Goal: Task Accomplishment & Management: Manage account settings

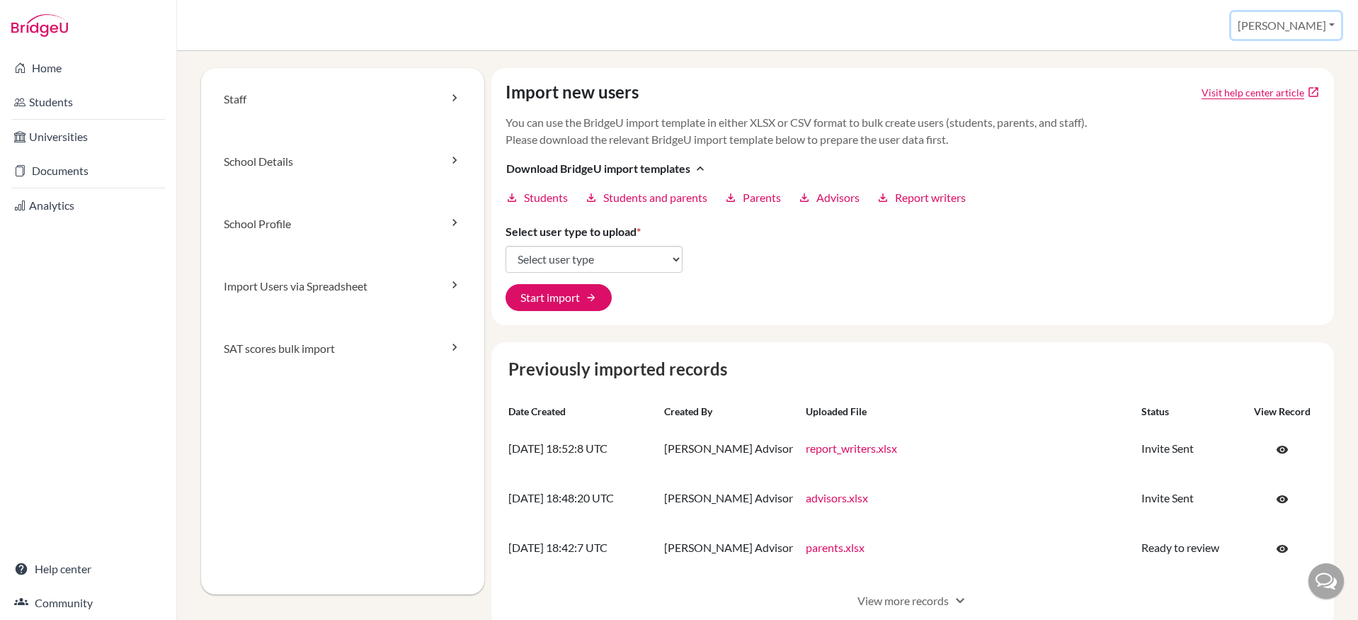
click at [1288, 15] on button "[PERSON_NAME]" at bounding box center [1287, 25] width 110 height 27
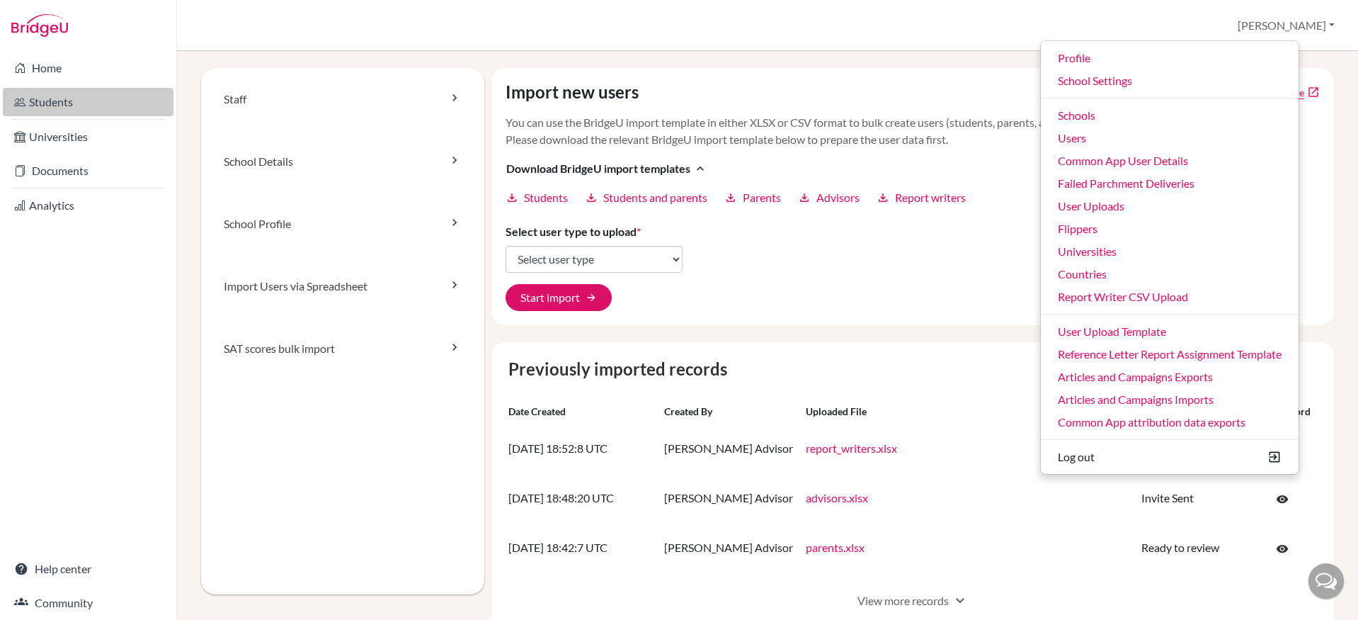
click at [89, 96] on link "Students" at bounding box center [88, 102] width 171 height 28
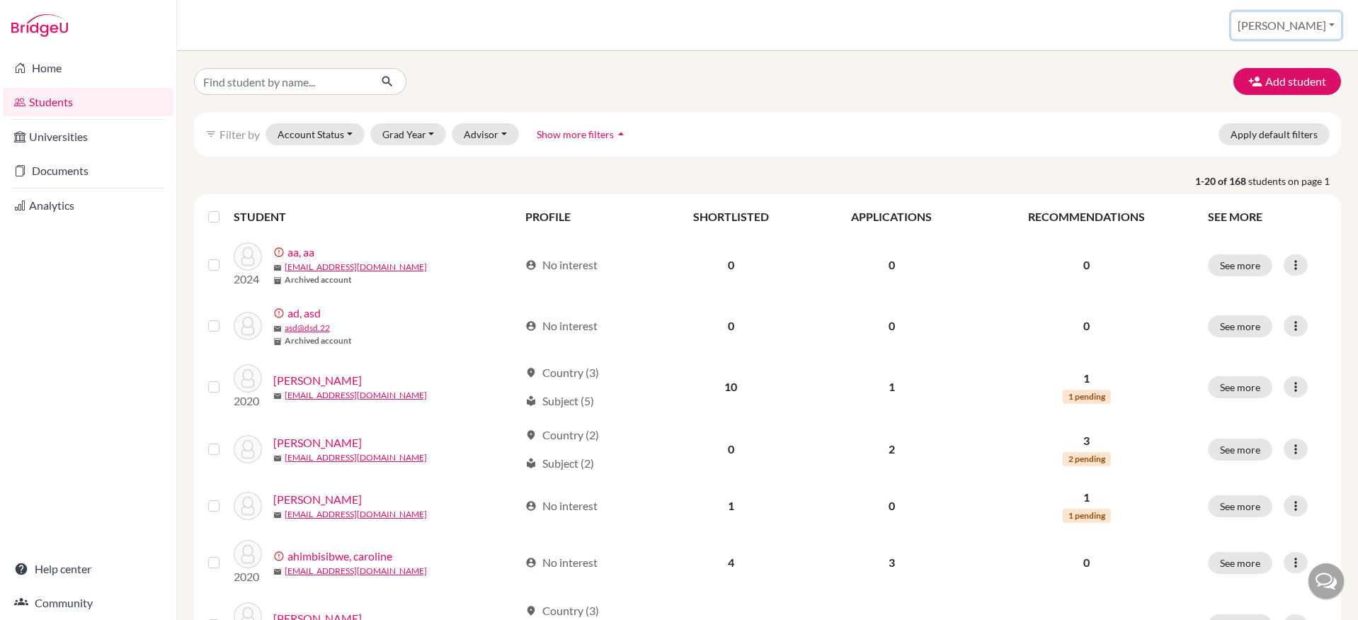
click at [1312, 21] on button "[PERSON_NAME]" at bounding box center [1287, 25] width 110 height 27
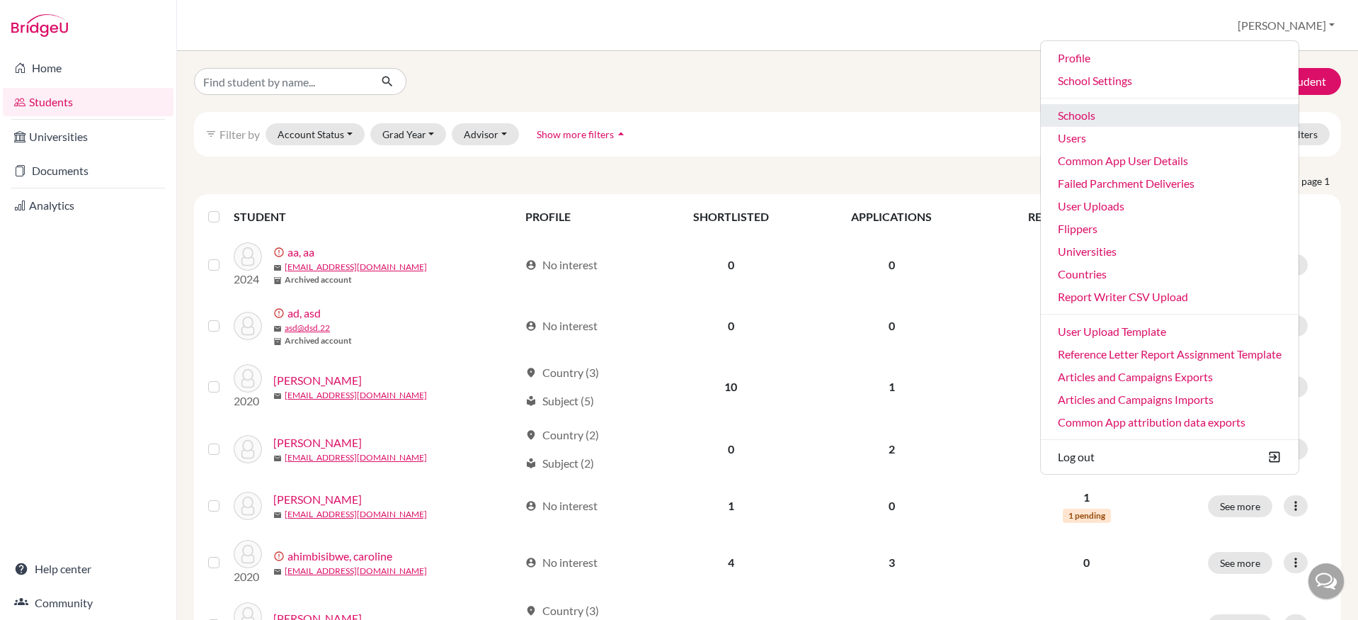
click at [1181, 106] on link "Schools" at bounding box center [1170, 115] width 258 height 23
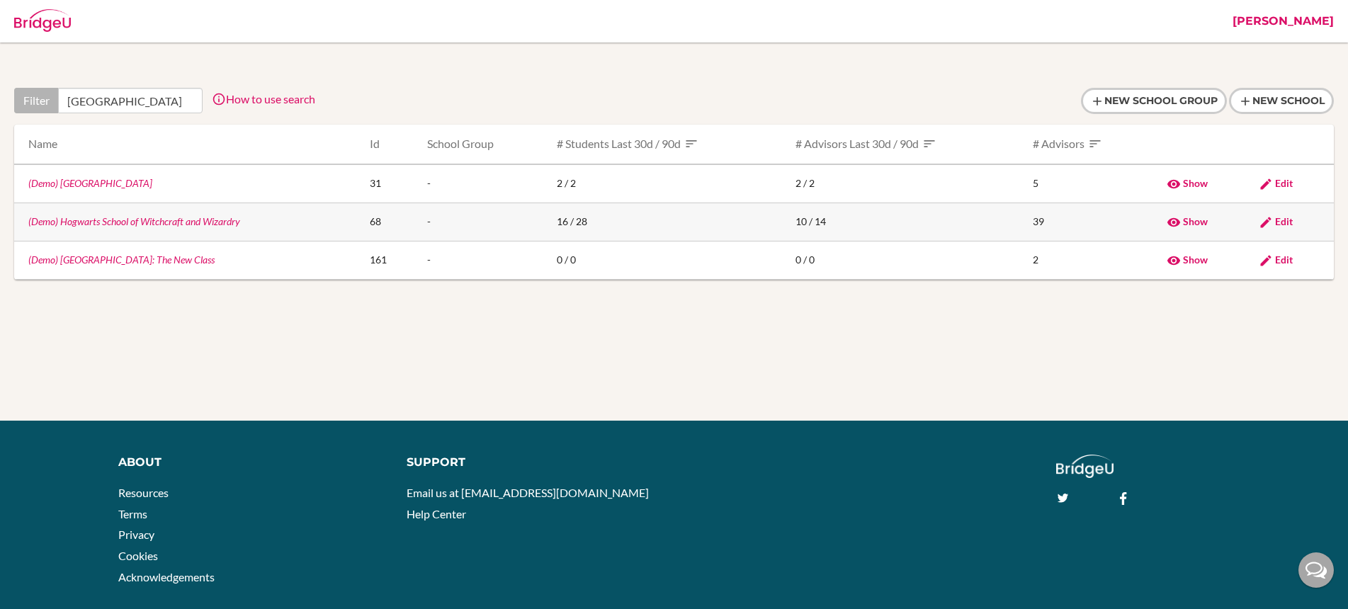
type input "[GEOGRAPHIC_DATA]"
click at [233, 222] on link "(Demo) Hogwarts School of Witchcraft and Wizardry" at bounding box center [134, 221] width 212 height 12
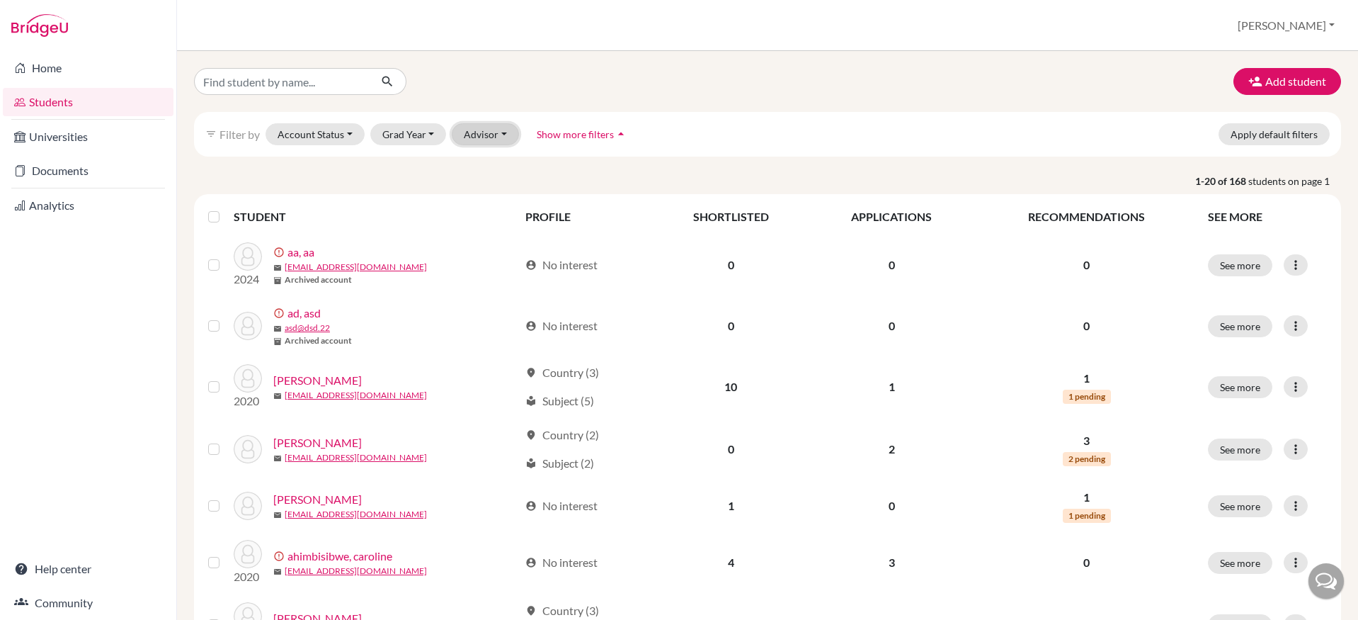
click at [483, 131] on button "Advisor" at bounding box center [485, 134] width 67 height 22
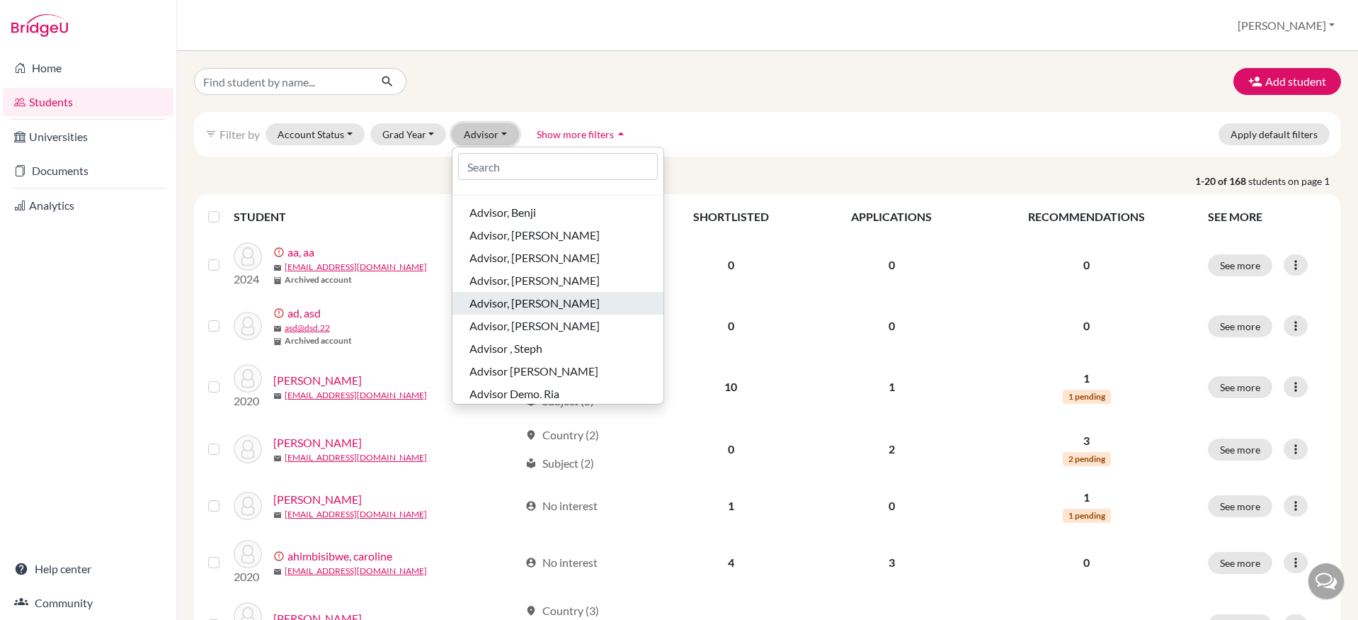
scroll to position [68, 0]
click at [543, 303] on div "Advisor , Steph" at bounding box center [558, 299] width 177 height 17
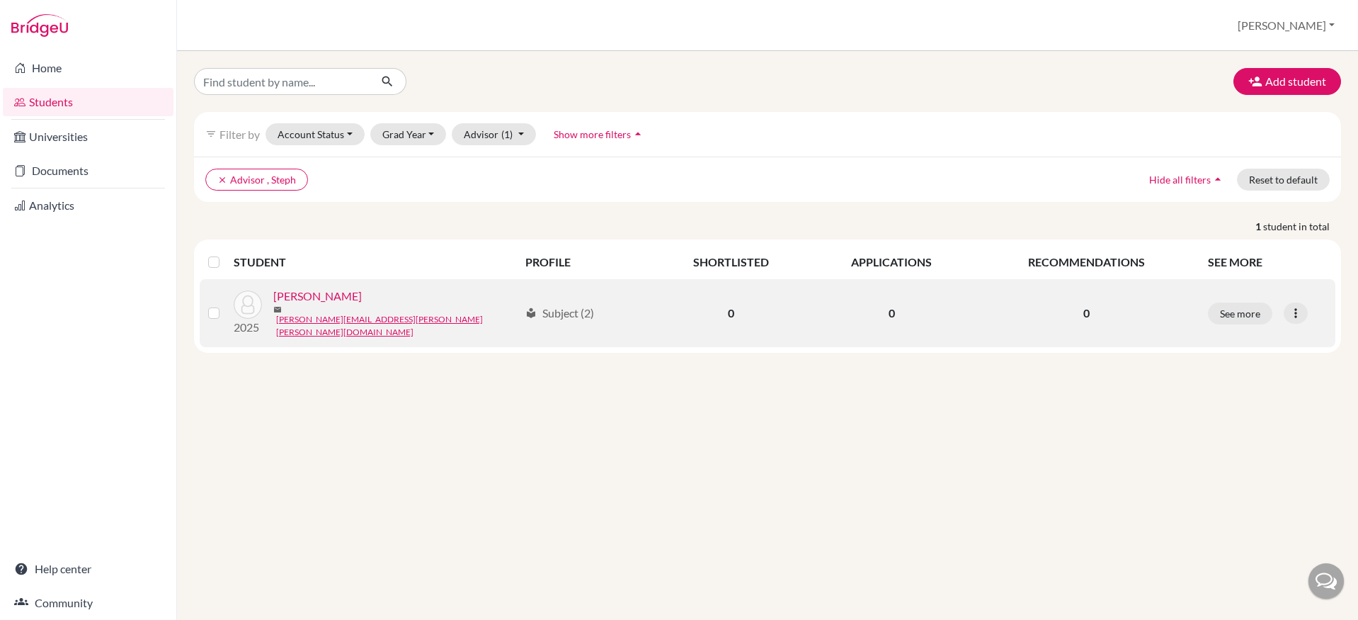
click at [351, 298] on link "[PERSON_NAME]" at bounding box center [317, 296] width 89 height 17
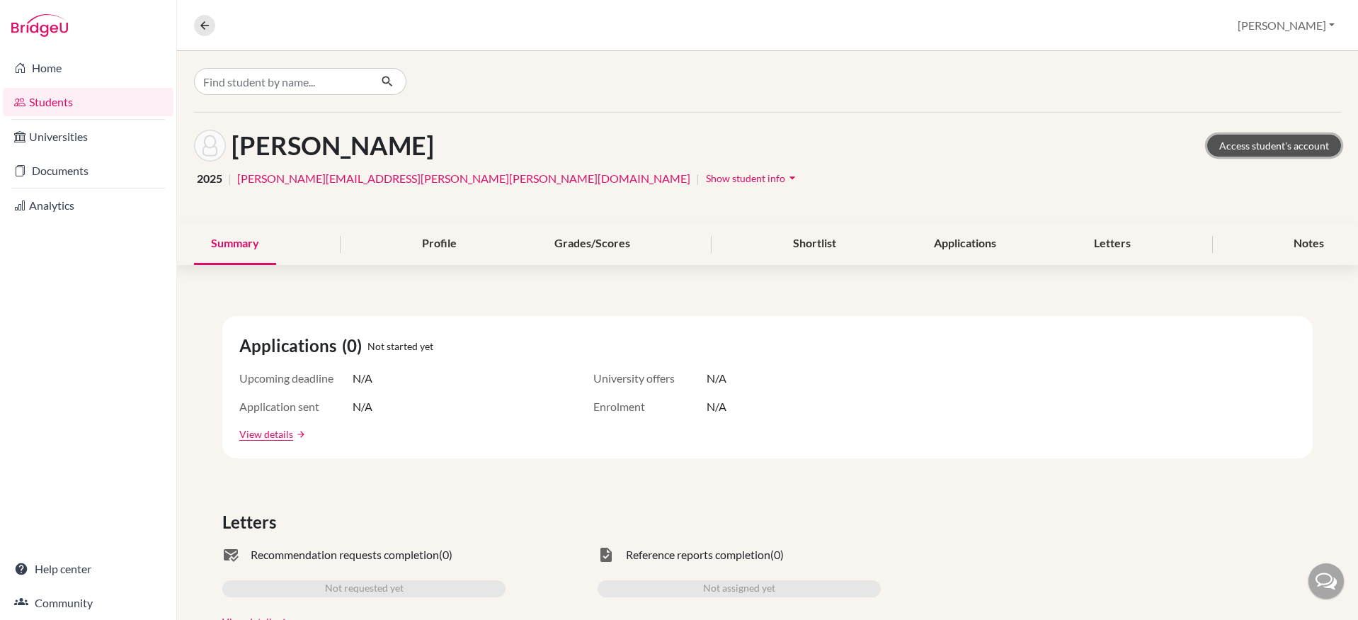
click at [1286, 147] on link "Access student's account" at bounding box center [1274, 146] width 134 height 22
